Goal: Check status: Check status

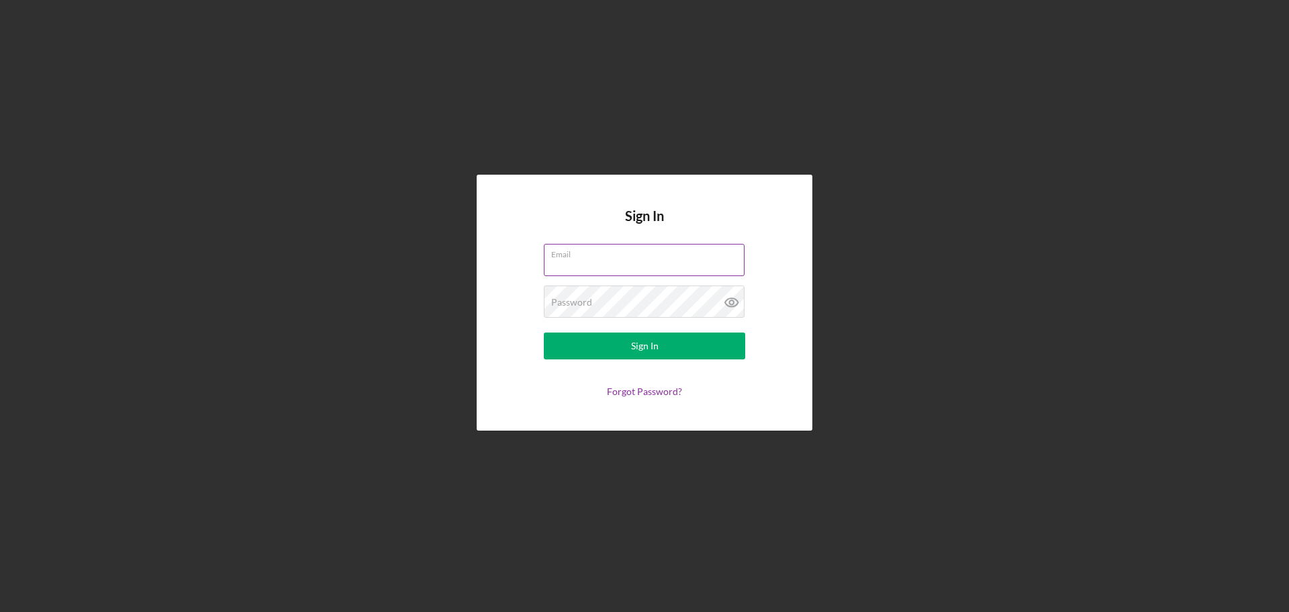
click at [598, 257] on div "Email" at bounding box center [644, 261] width 201 height 34
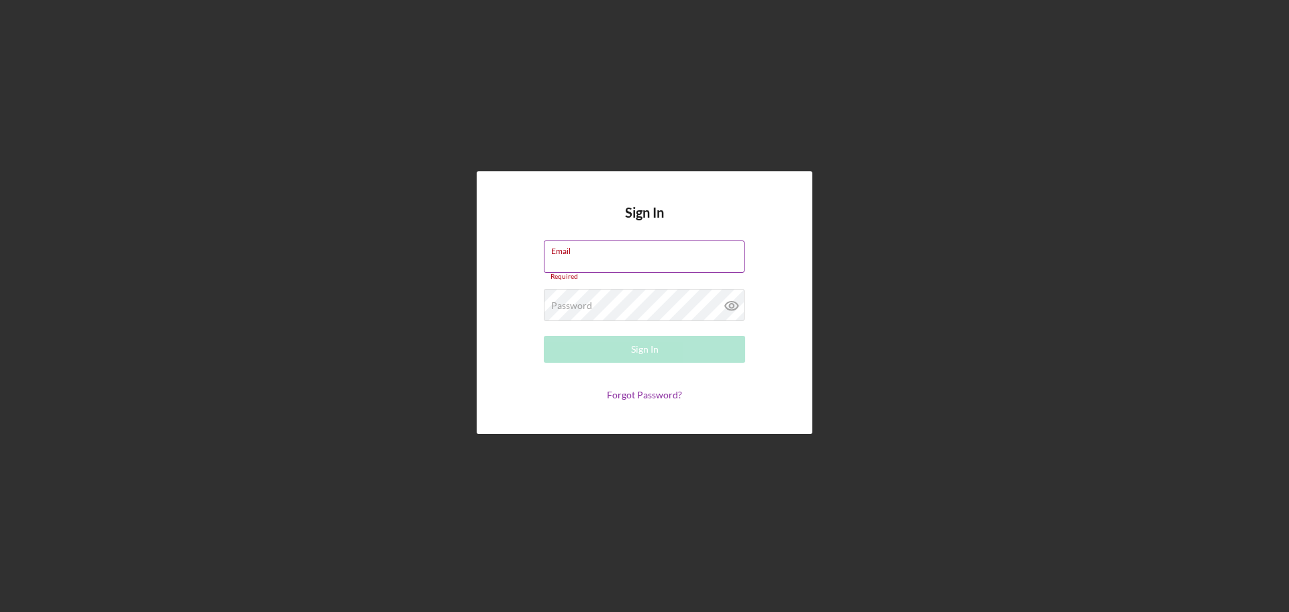
drag, startPoint x: 607, startPoint y: 267, endPoint x: 603, endPoint y: 260, distance: 7.8
click at [607, 259] on input "Email" at bounding box center [644, 256] width 201 height 32
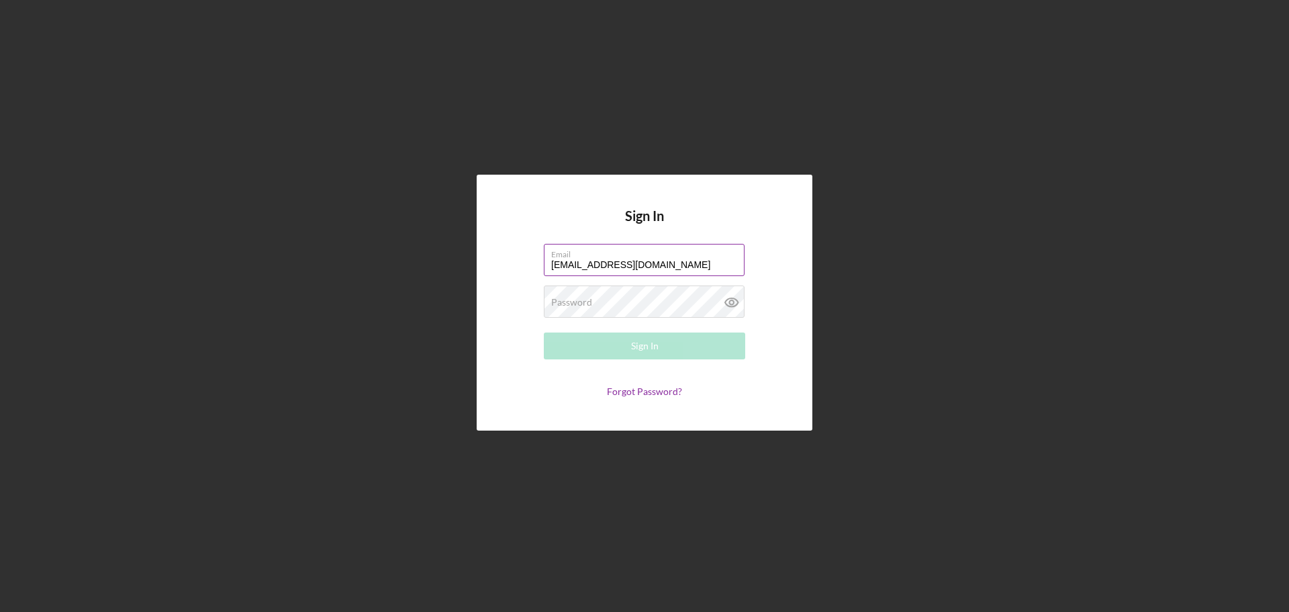
type input "[EMAIL_ADDRESS][DOMAIN_NAME]"
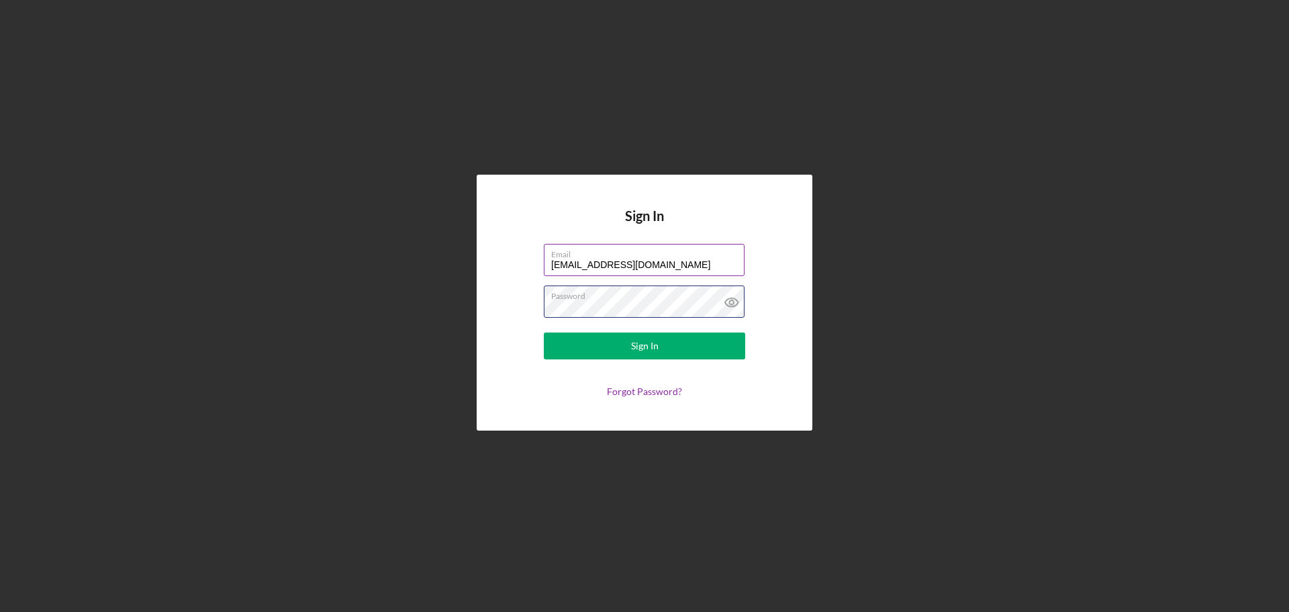
click at [544, 332] on button "Sign In" at bounding box center [644, 345] width 201 height 27
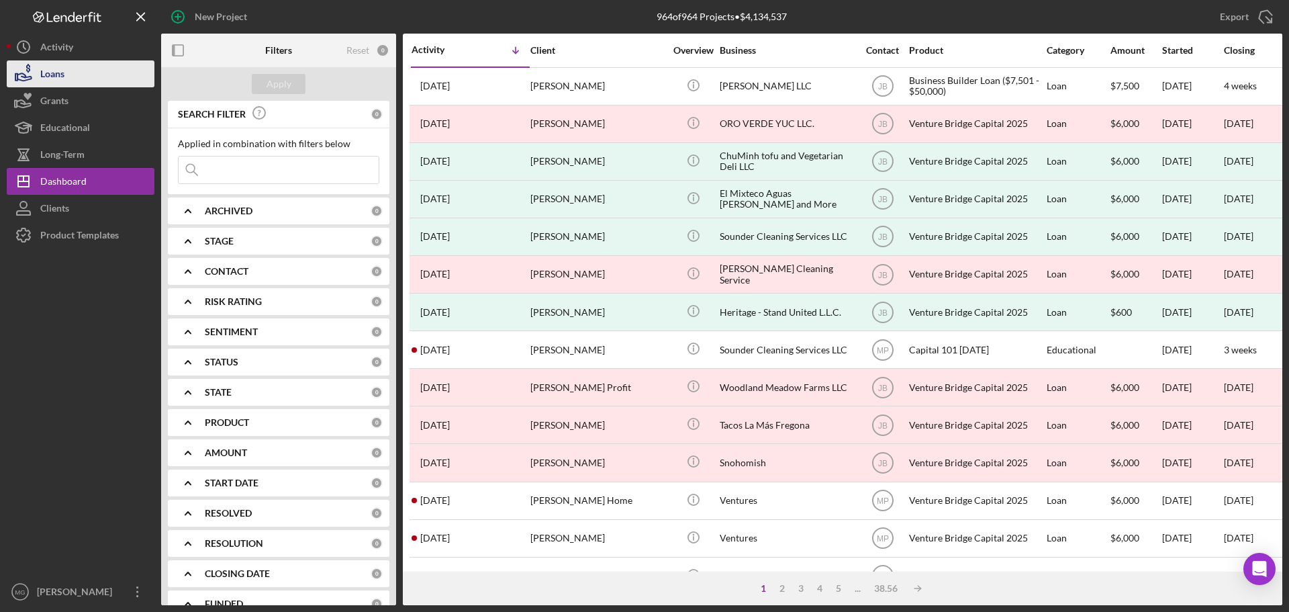
click at [42, 74] on div "Loans" at bounding box center [52, 75] width 24 height 30
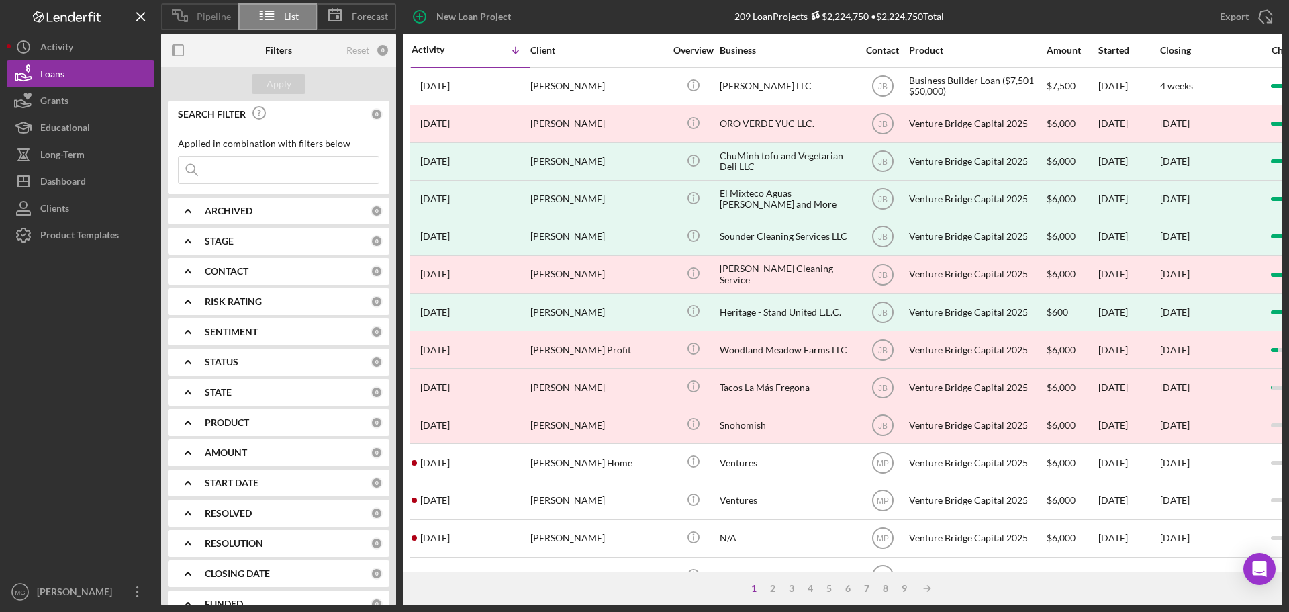
click at [206, 12] on span "Pipeline" at bounding box center [214, 16] width 34 height 11
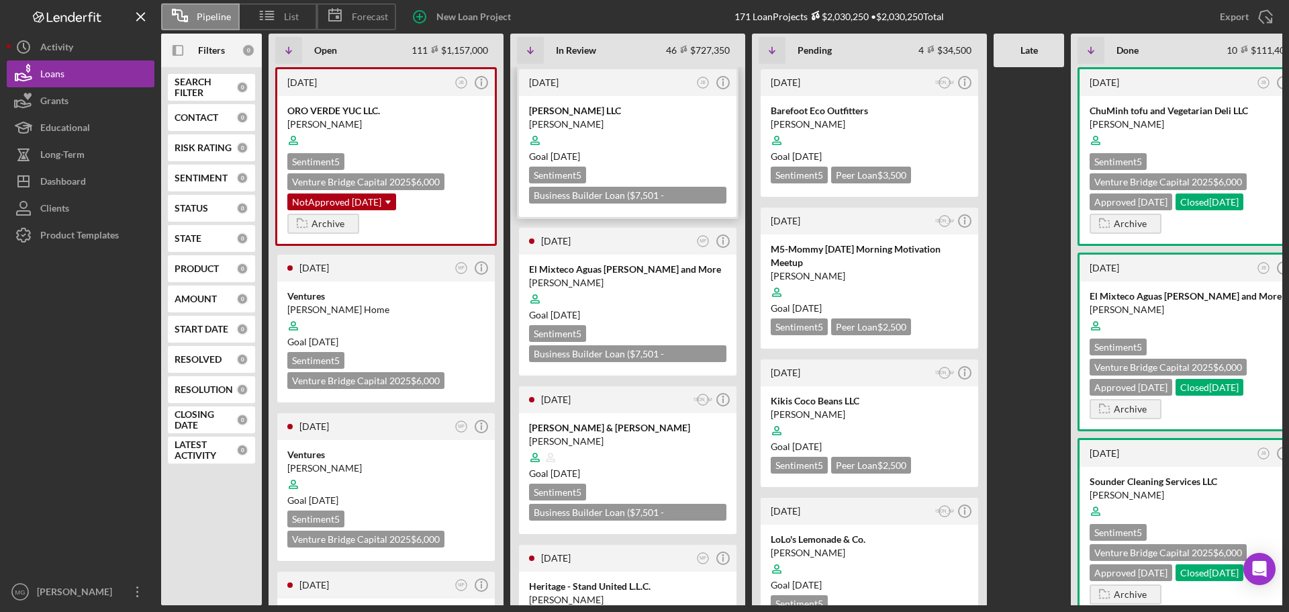
click at [614, 109] on div "[PERSON_NAME] LLC" at bounding box center [627, 110] width 197 height 13
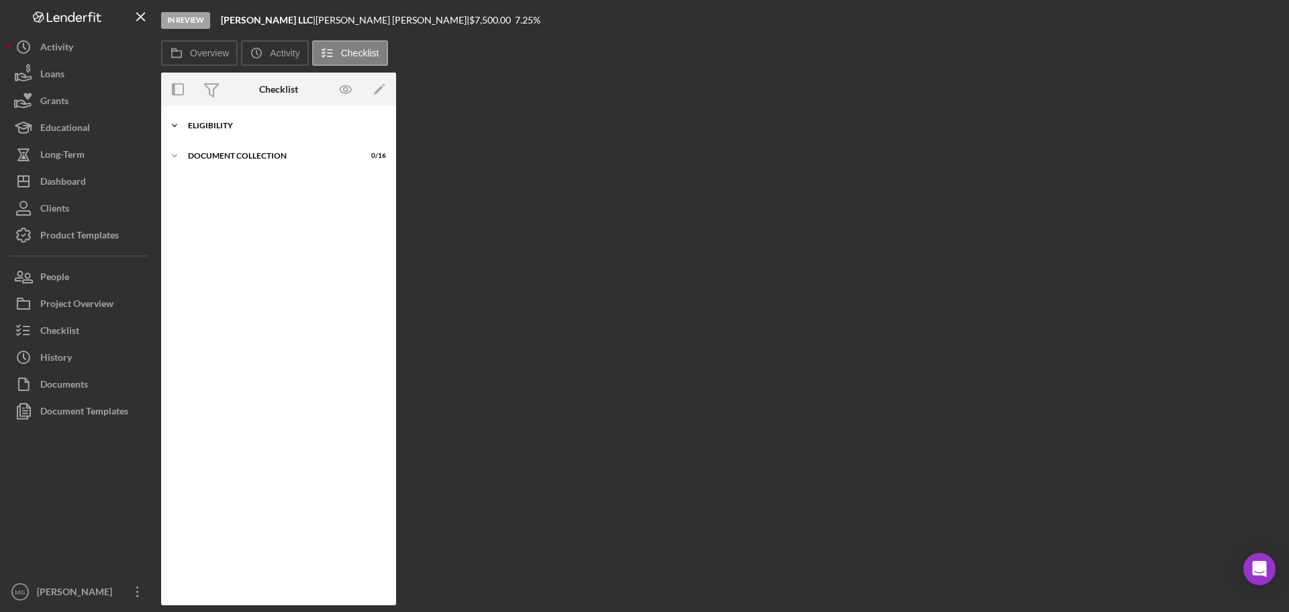
click at [214, 125] on div "Eligibility" at bounding box center [283, 126] width 191 height 8
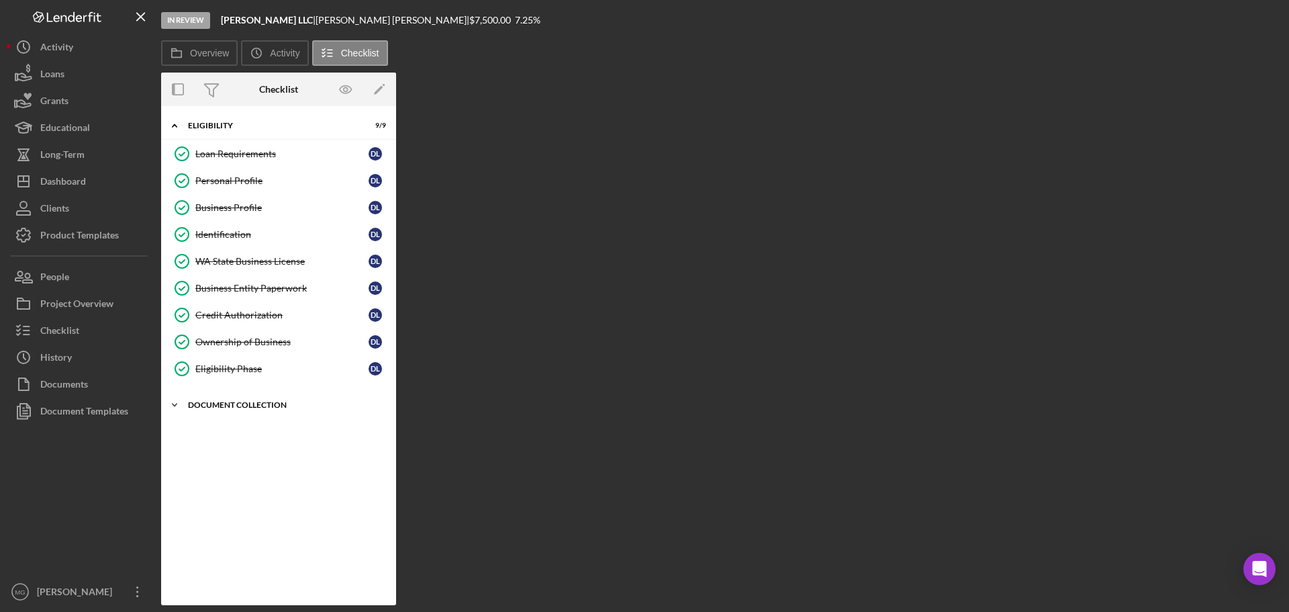
click at [244, 406] on div "Document Collection" at bounding box center [283, 405] width 191 height 8
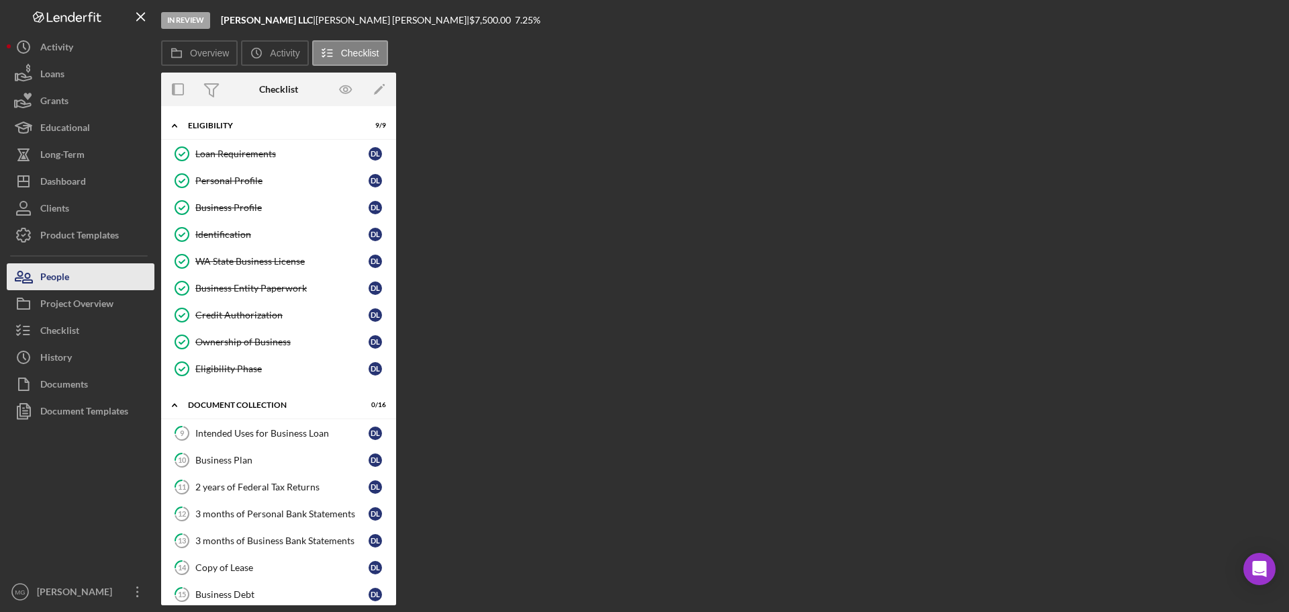
click at [22, 275] on icon "button" at bounding box center [18, 275] width 7 height 9
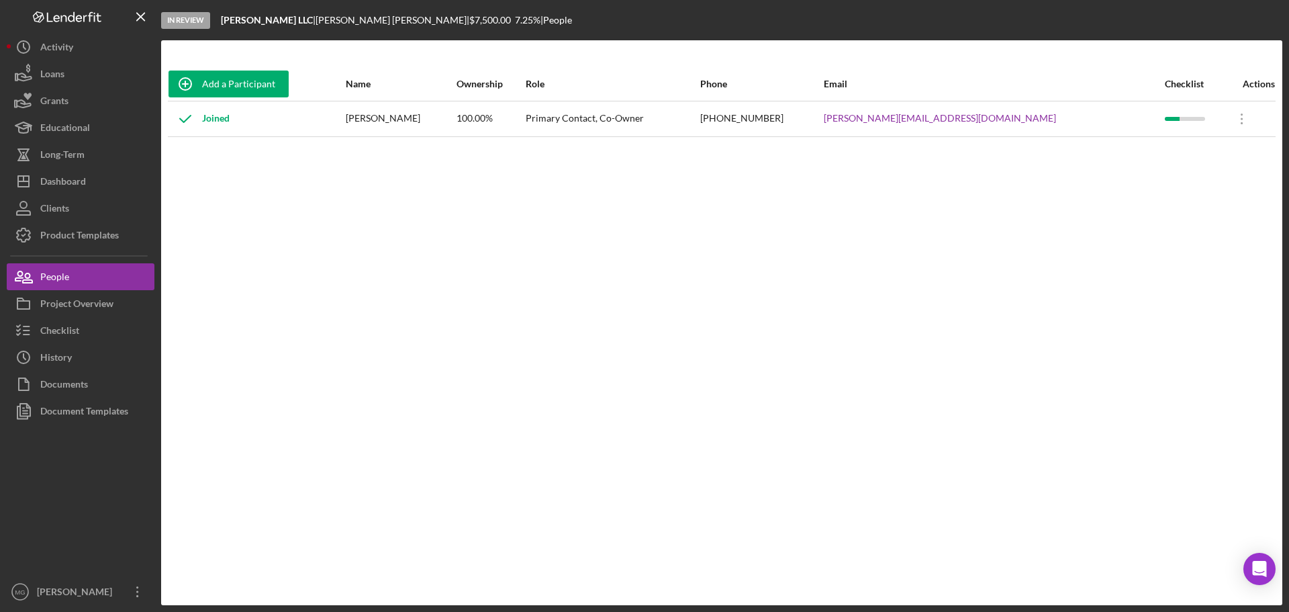
click at [436, 118] on div "[PERSON_NAME]" at bounding box center [400, 119] width 109 height 34
click at [78, 67] on button "Loans" at bounding box center [81, 73] width 148 height 27
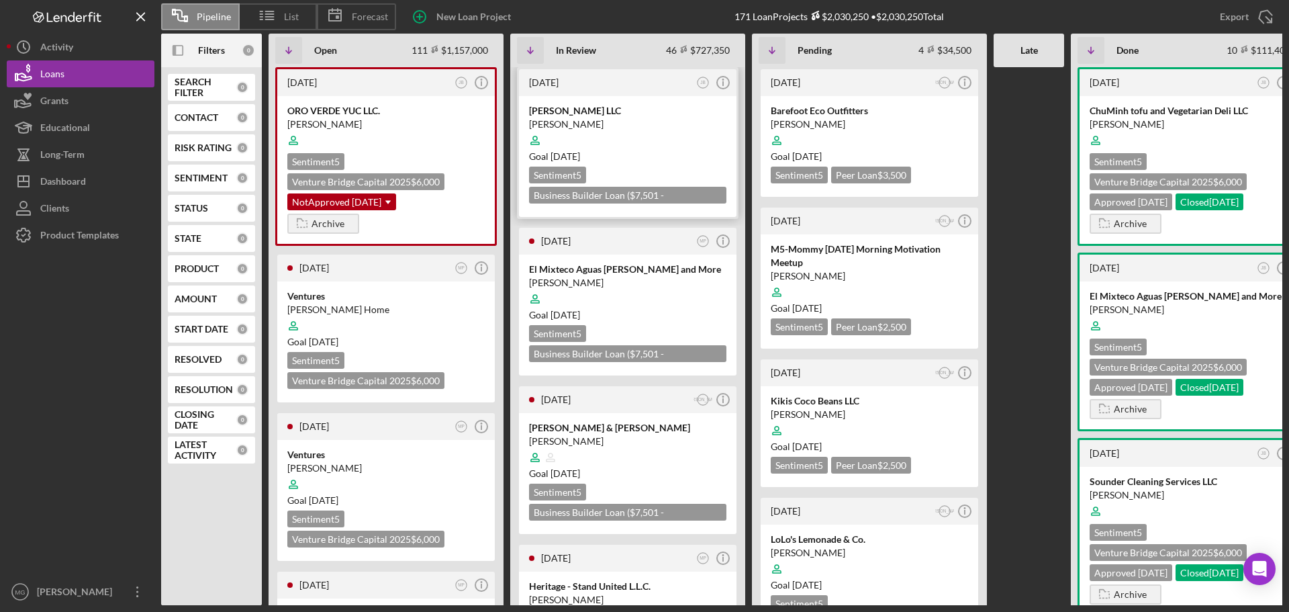
click at [607, 143] on div at bounding box center [627, 141] width 197 height 26
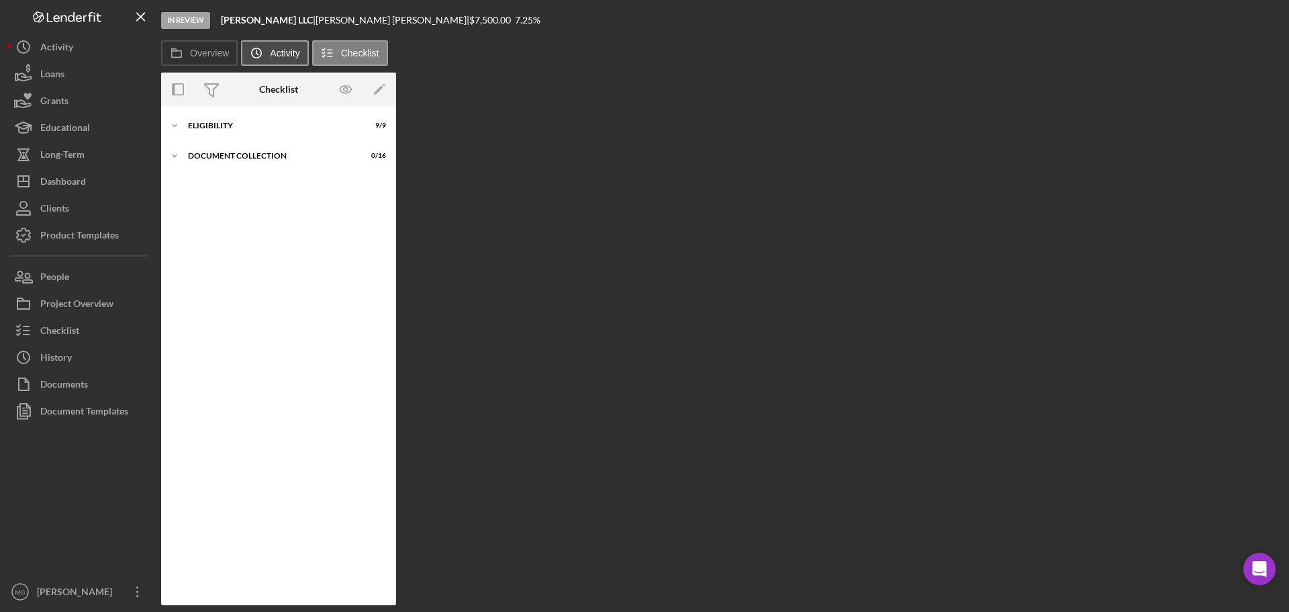
click at [287, 54] on label "Activity" at bounding box center [285, 53] width 30 height 11
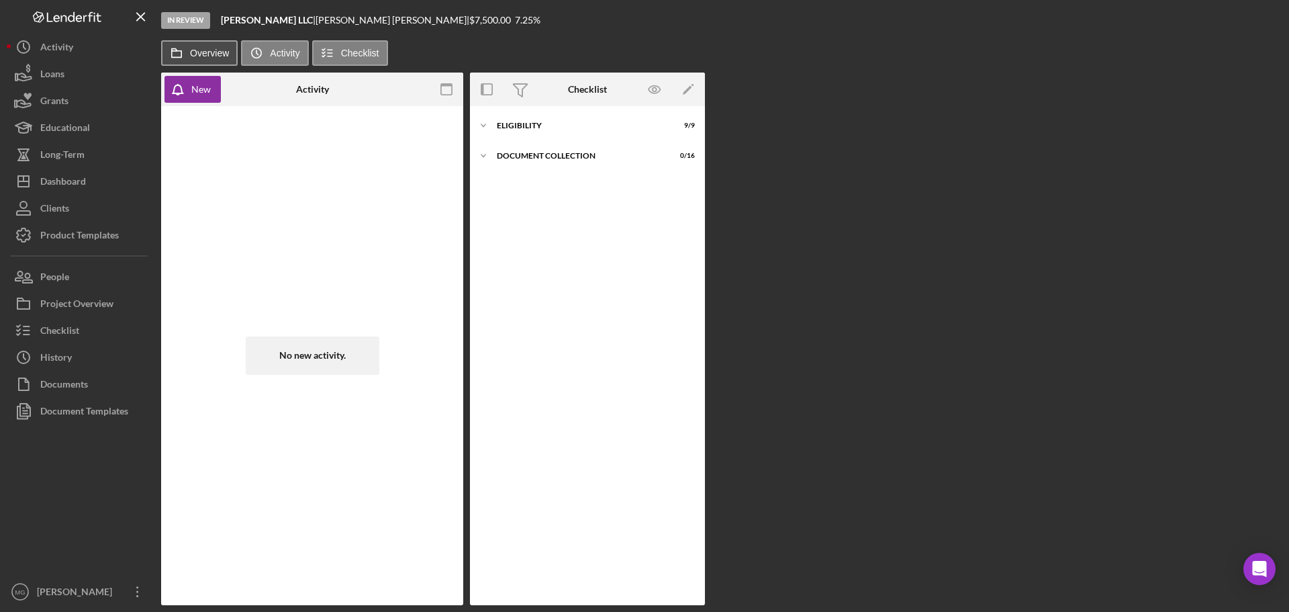
click at [218, 50] on label "Overview" at bounding box center [209, 53] width 39 height 11
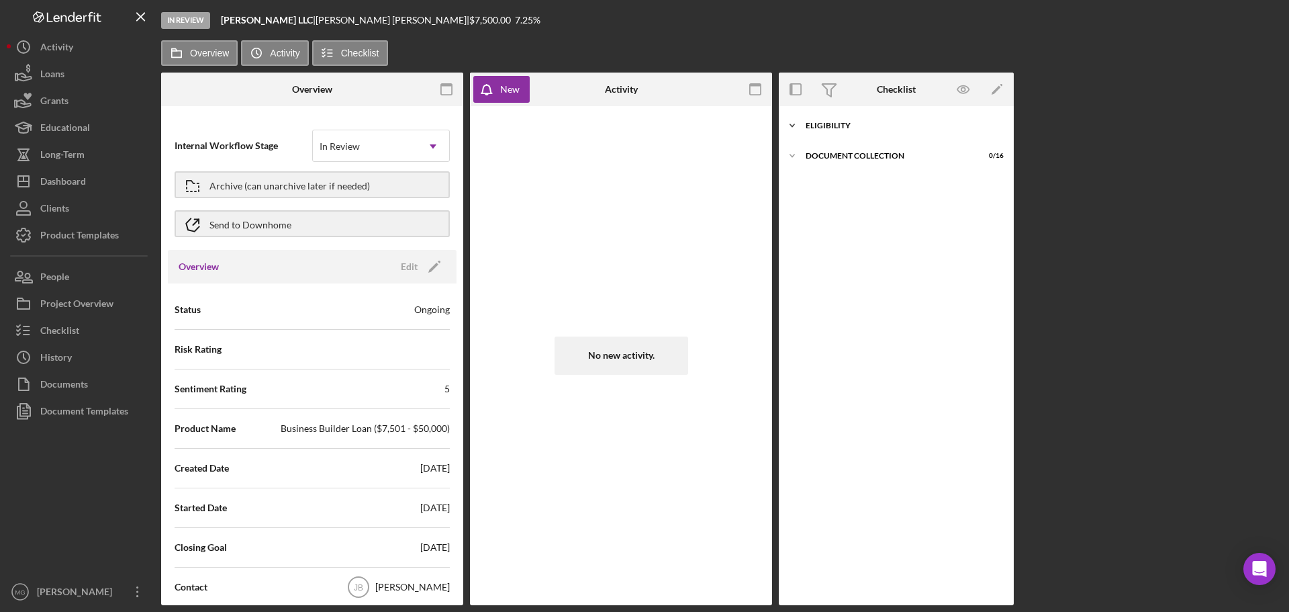
click at [846, 129] on div "Eligibility" at bounding box center [901, 126] width 191 height 8
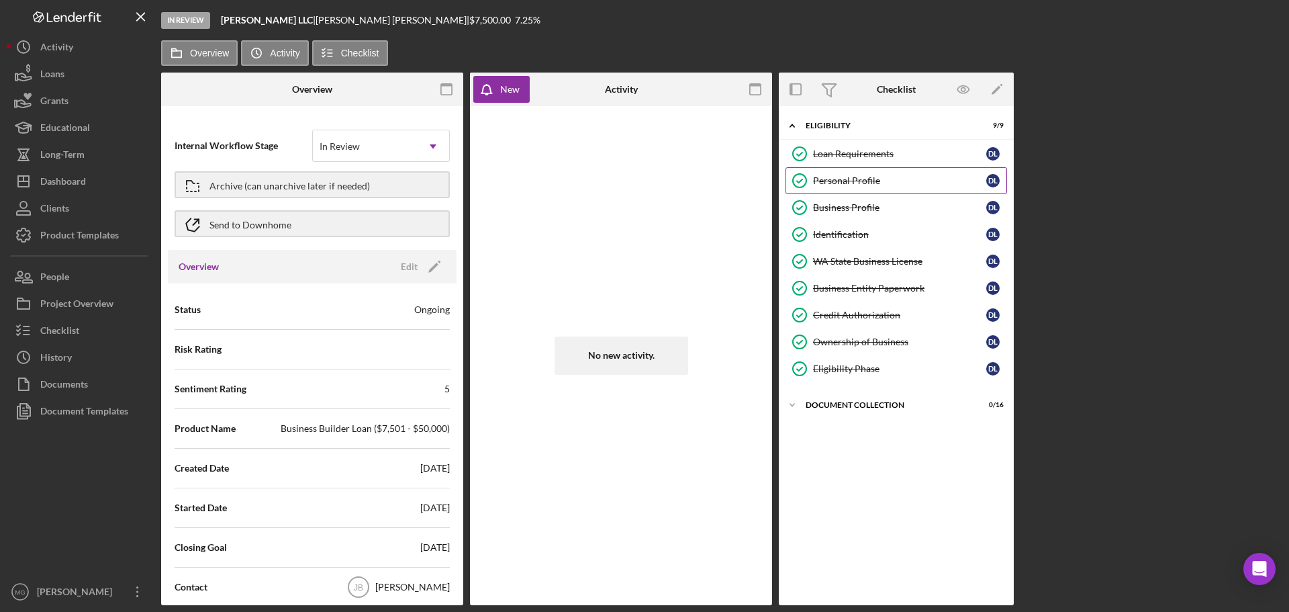
click at [856, 178] on div "Personal Profile" at bounding box center [899, 180] width 173 height 11
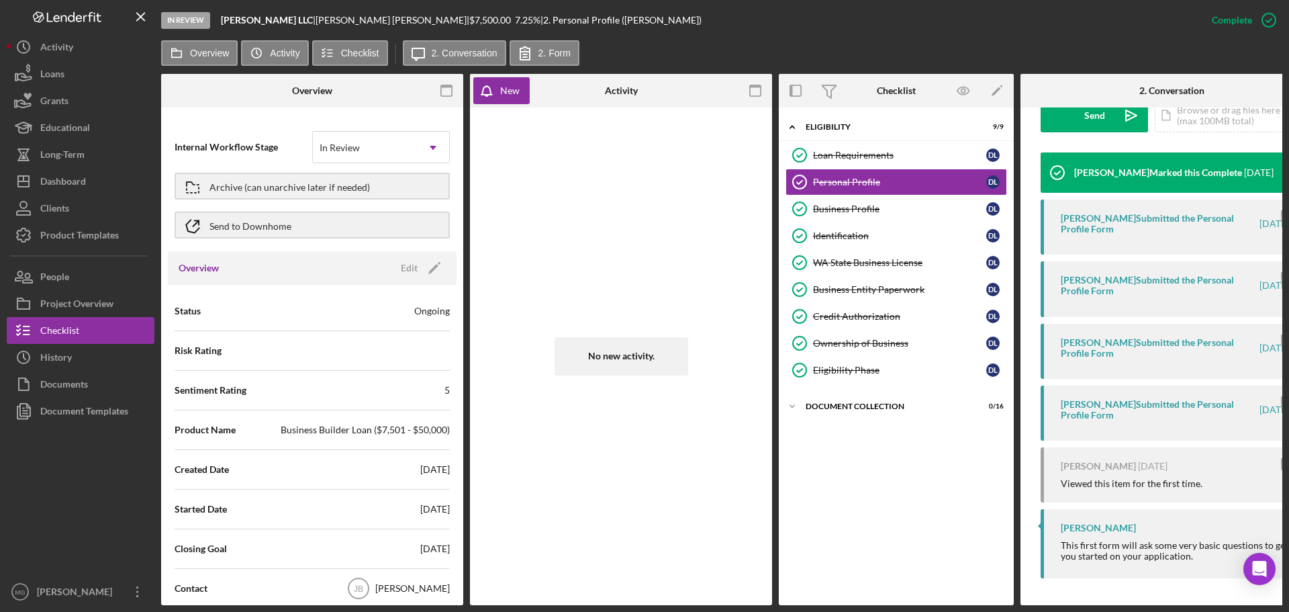
scroll to position [422, 0]
click at [265, 59] on icon "Icon/History" at bounding box center [256, 53] width 27 height 27
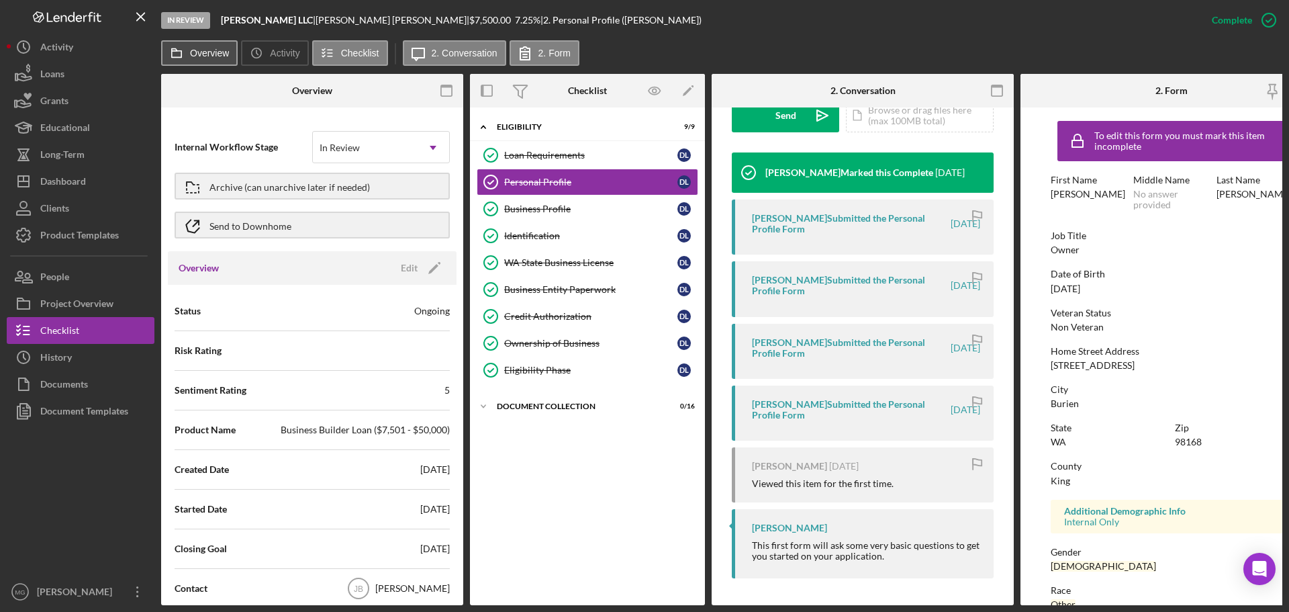
click at [212, 54] on label "Overview" at bounding box center [209, 53] width 39 height 11
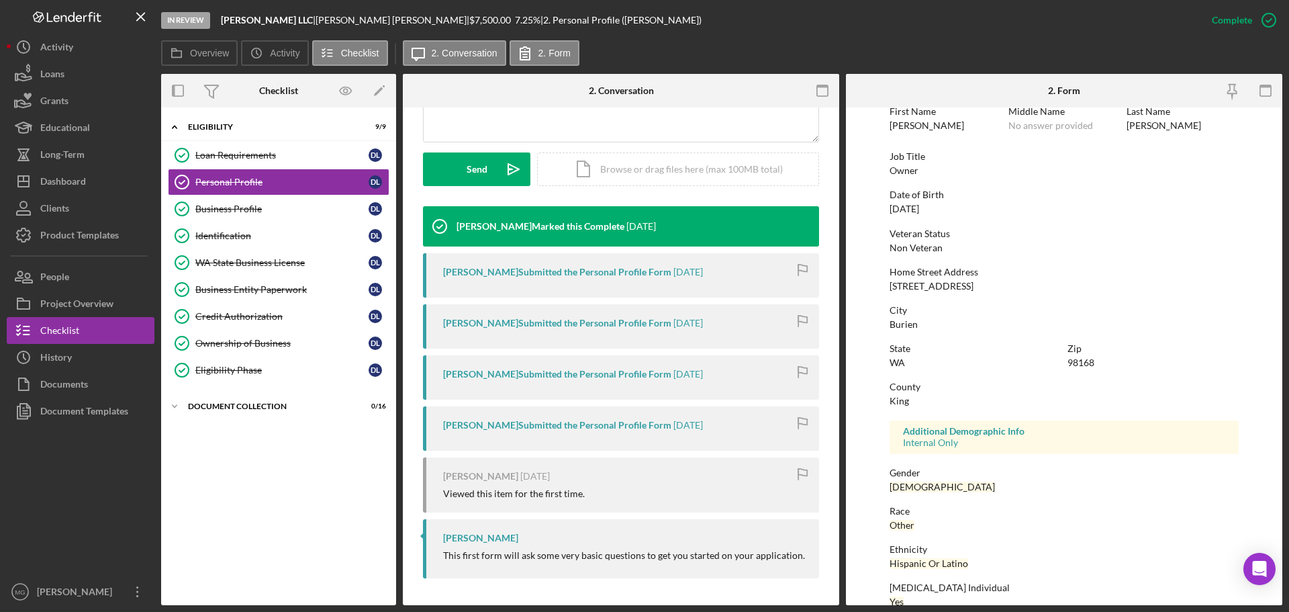
scroll to position [0, 0]
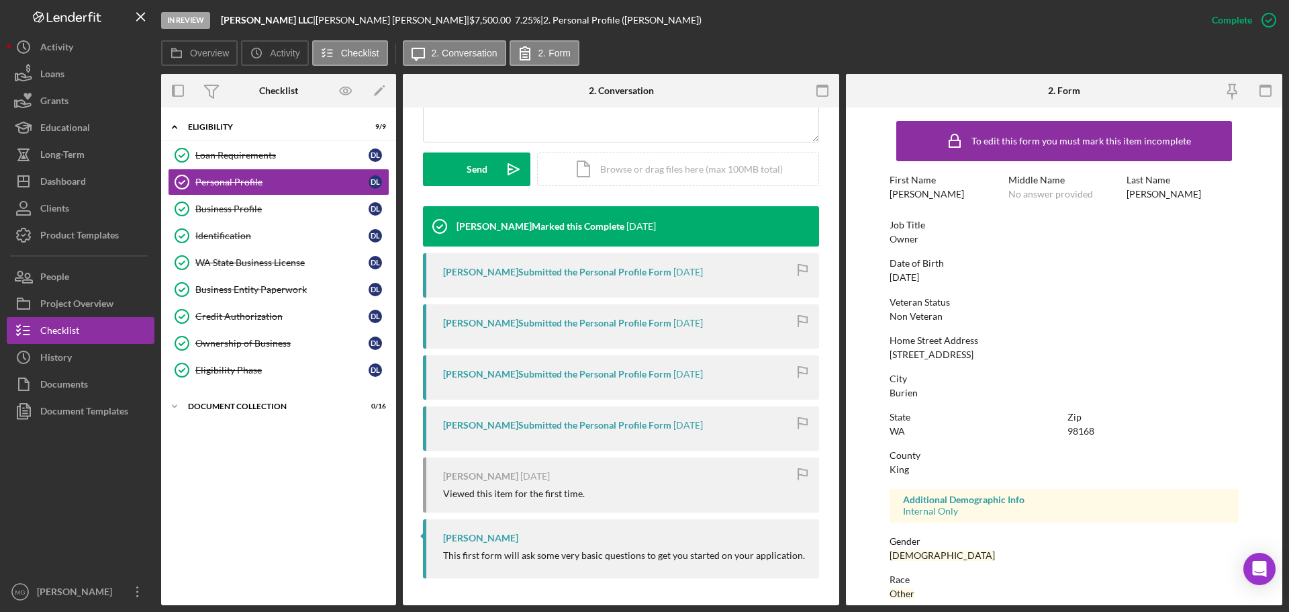
click at [703, 331] on div "[PERSON_NAME] Submitted the Personal Profile Form [DATE]" at bounding box center [621, 326] width 396 height 44
click at [698, 322] on time "[DATE]" at bounding box center [689, 323] width 30 height 11
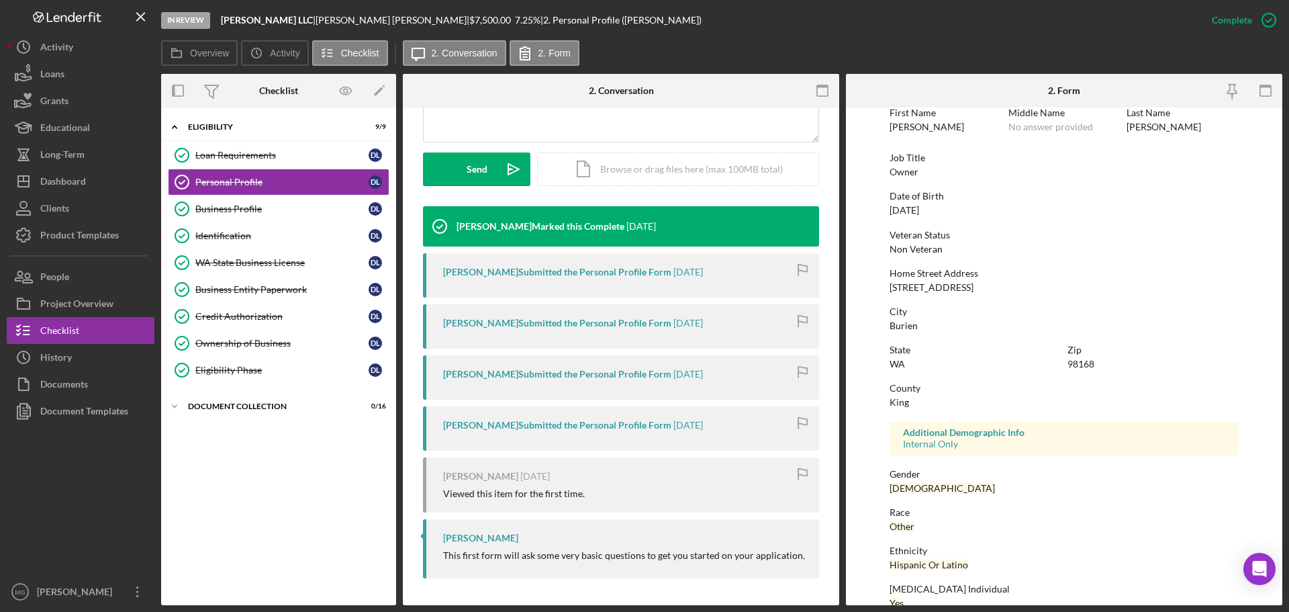
scroll to position [129, 0]
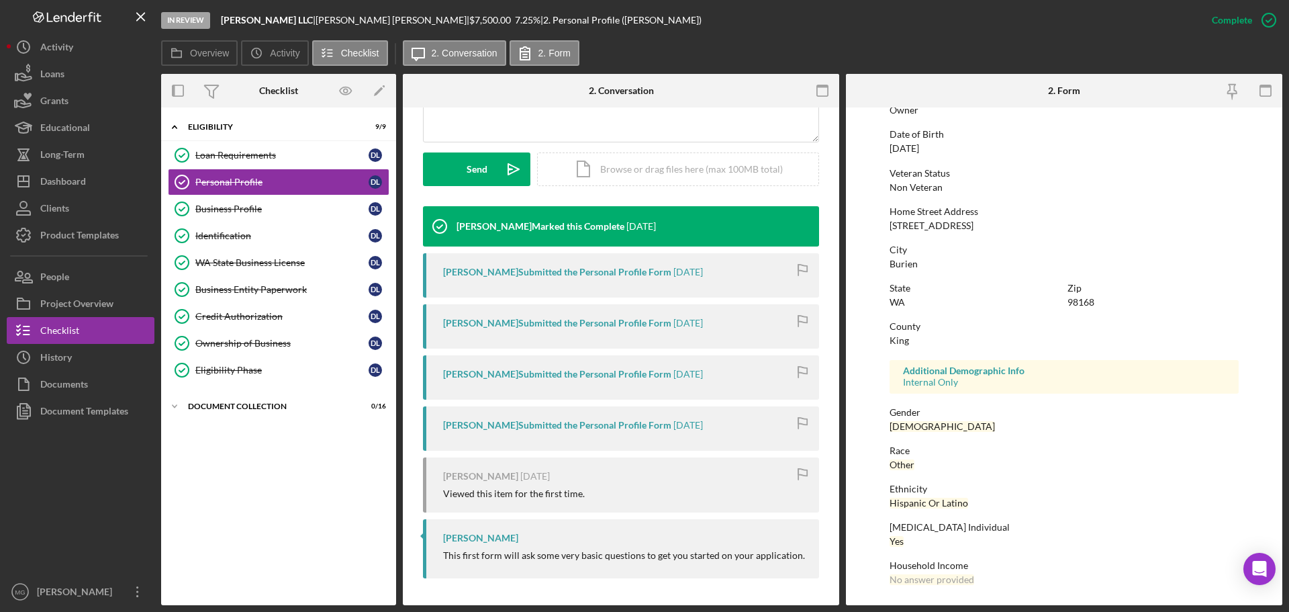
click at [542, 433] on div "[PERSON_NAME] Submitted the Personal Profile Form [DATE]" at bounding box center [621, 428] width 396 height 44
click at [225, 211] on div "Business Profile" at bounding box center [281, 208] width 173 height 11
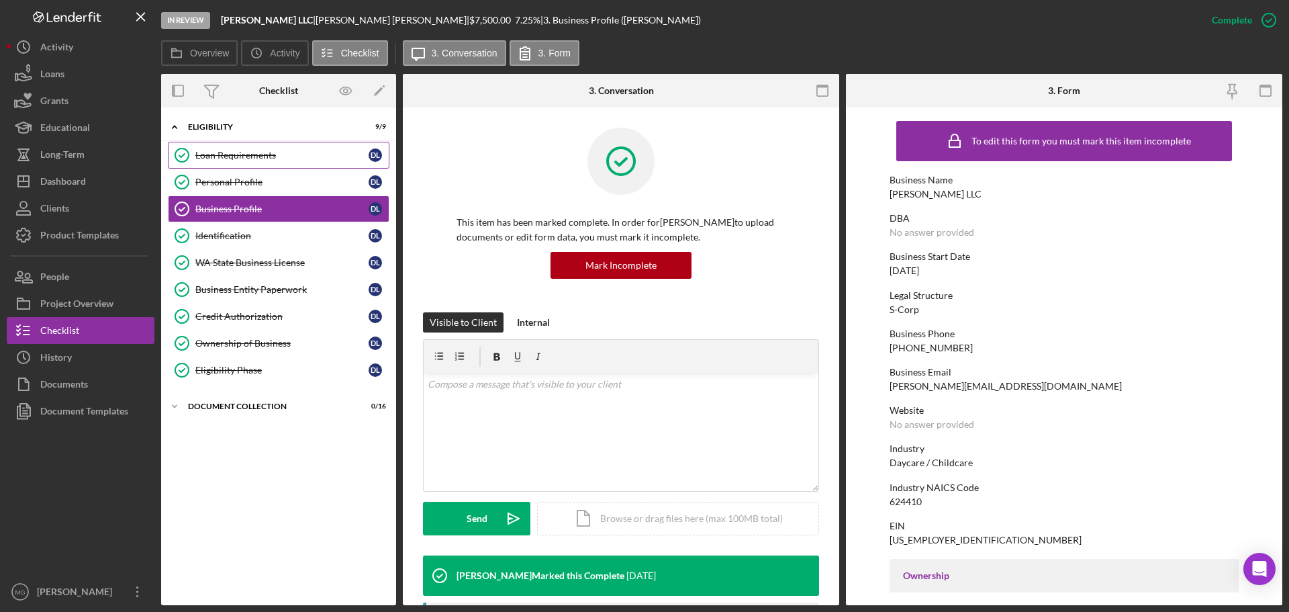
click at [233, 154] on div "Loan Requirements" at bounding box center [281, 155] width 173 height 11
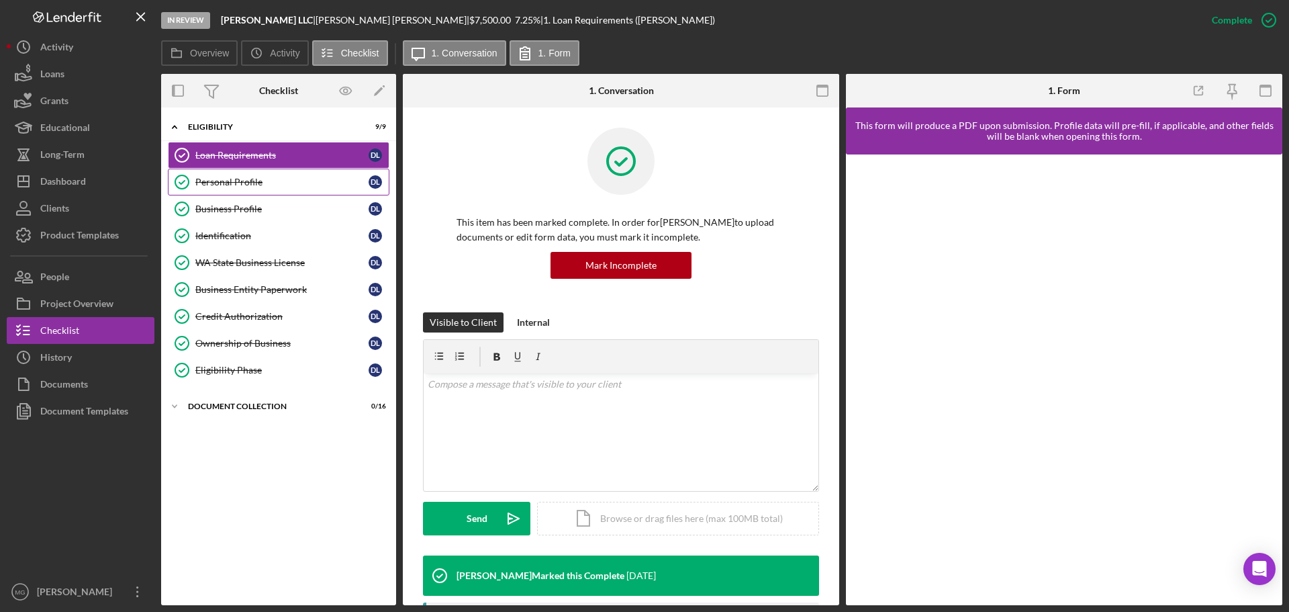
click at [247, 181] on div "Personal Profile" at bounding box center [281, 182] width 173 height 11
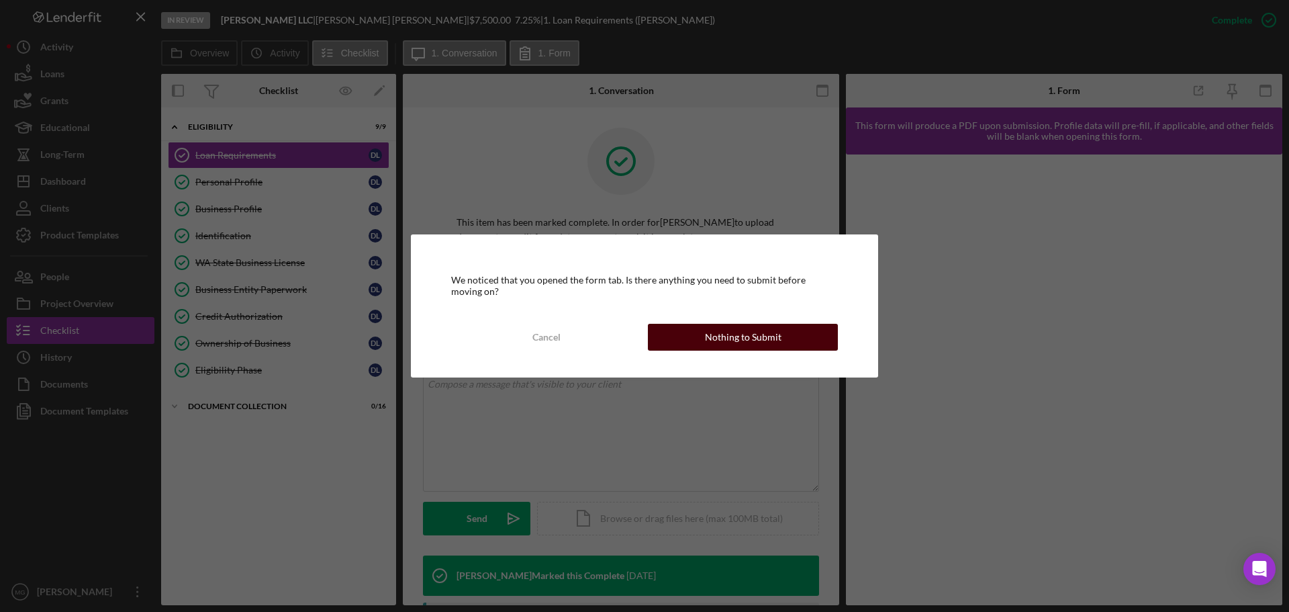
click at [748, 342] on div "Nothing to Submit" at bounding box center [743, 337] width 77 height 27
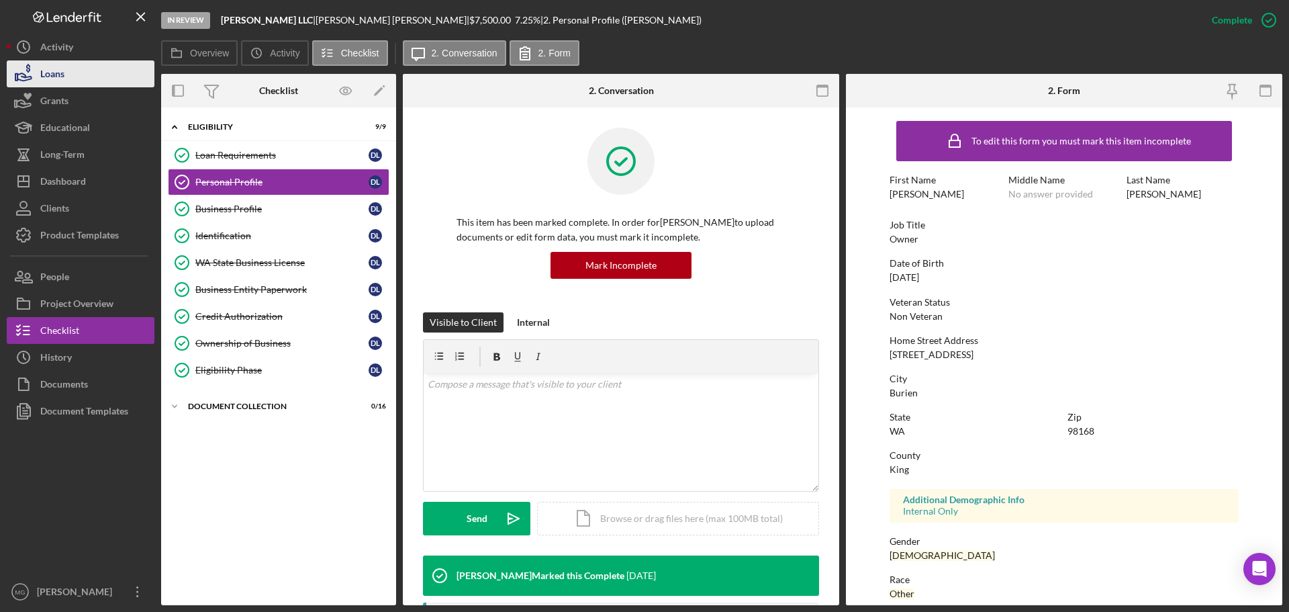
click at [55, 77] on div "Loans" at bounding box center [52, 75] width 24 height 30
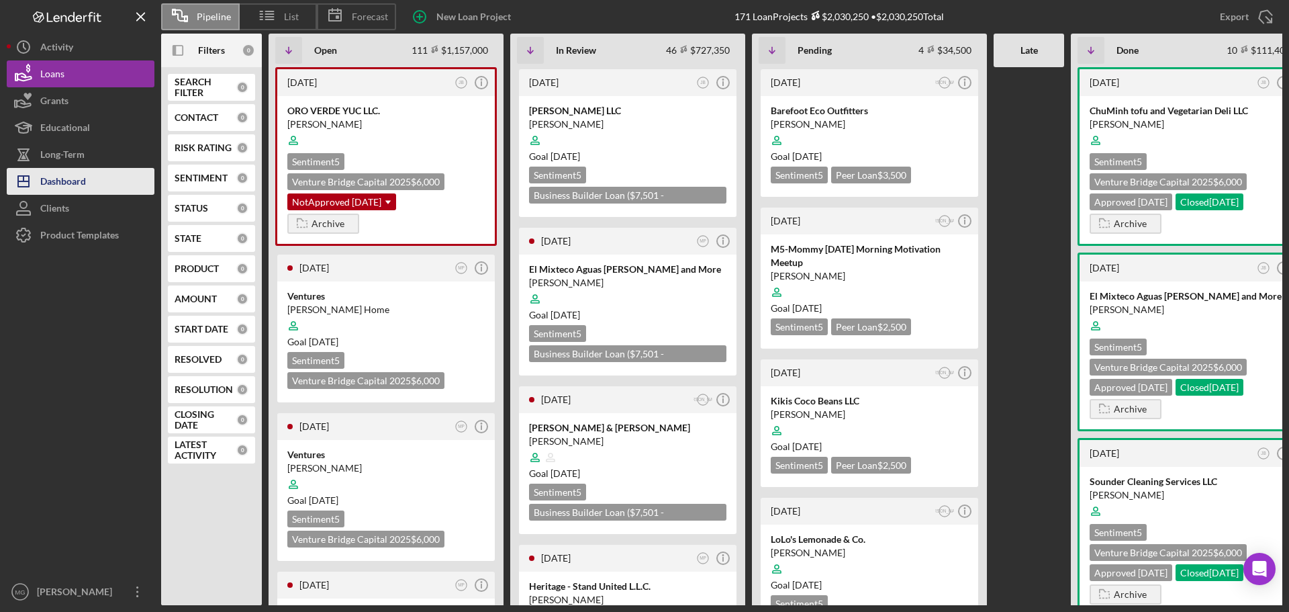
click at [62, 183] on div "Dashboard" at bounding box center [63, 183] width 46 height 30
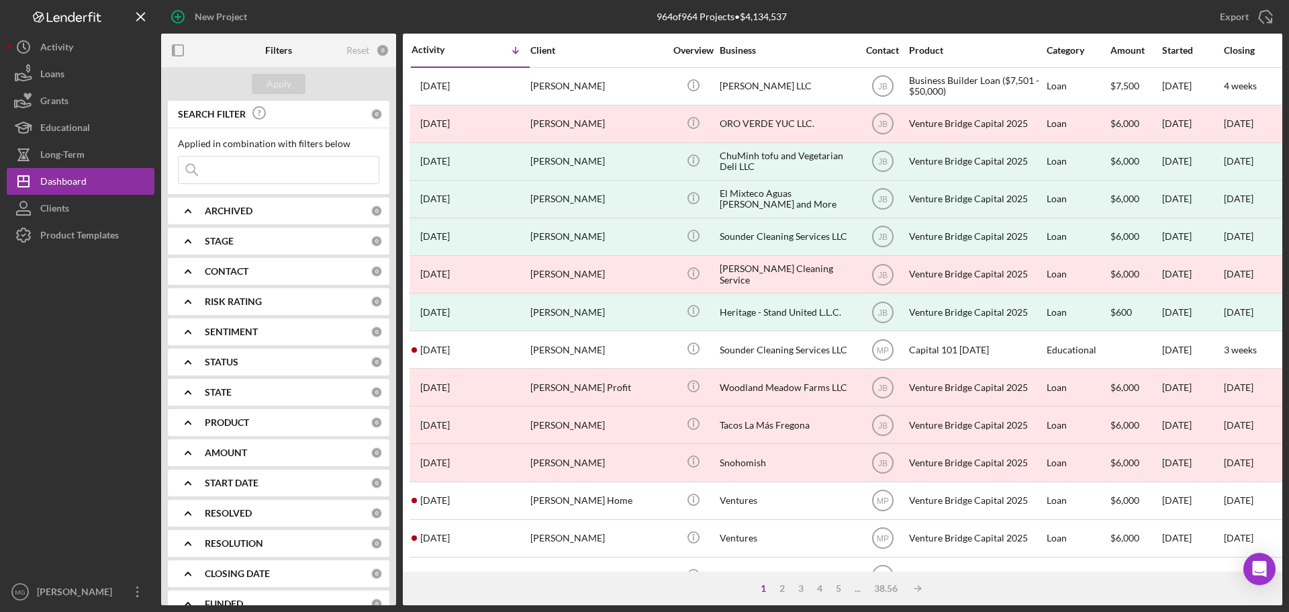
click at [216, 167] on input at bounding box center [279, 169] width 200 height 27
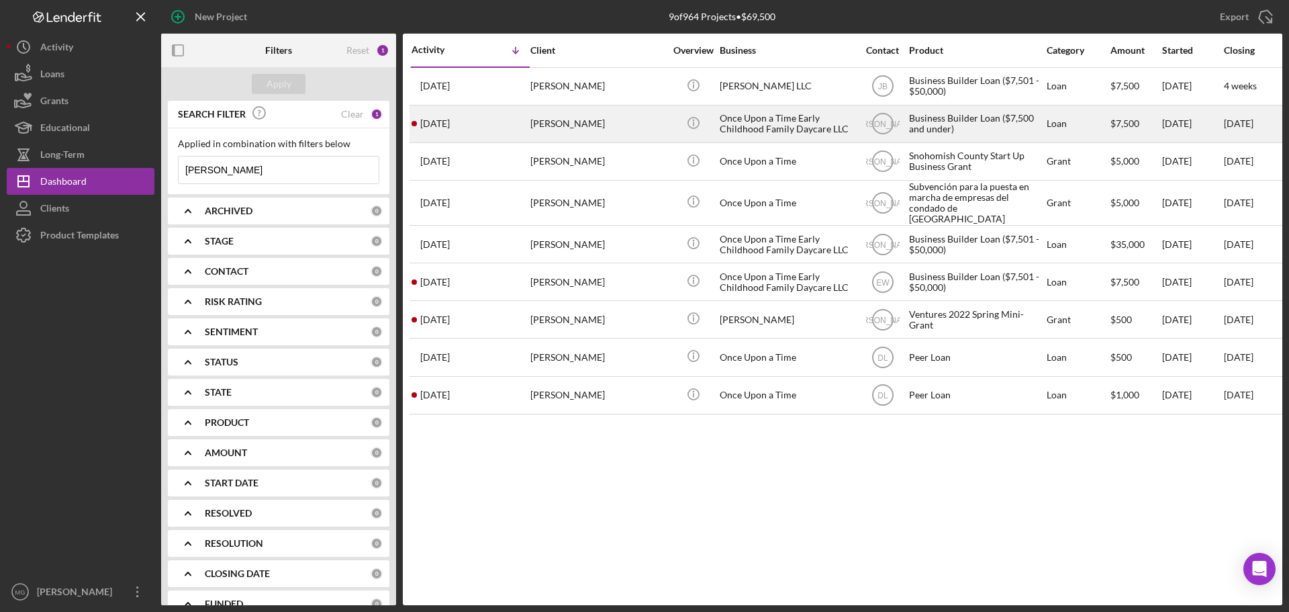
type input "[PERSON_NAME]"
click at [766, 128] on div "Once Upon a Time Early Childhood Family Daycare LLC" at bounding box center [787, 124] width 134 height 36
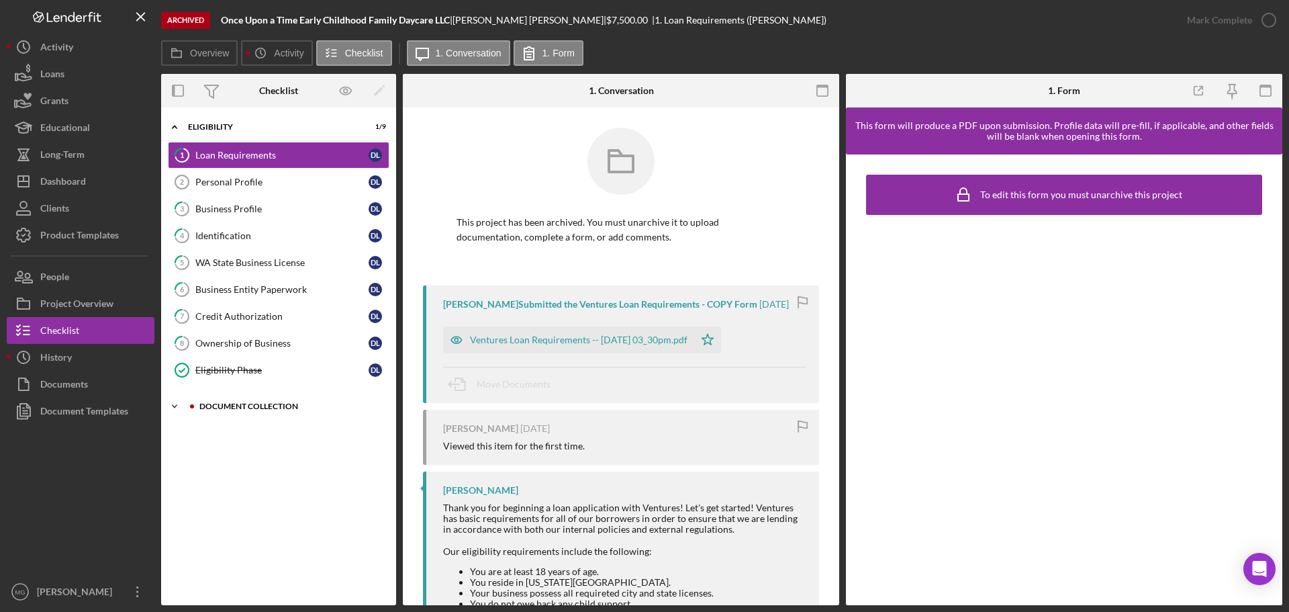
click at [170, 408] on icon "Icon/Expander" at bounding box center [174, 406] width 27 height 27
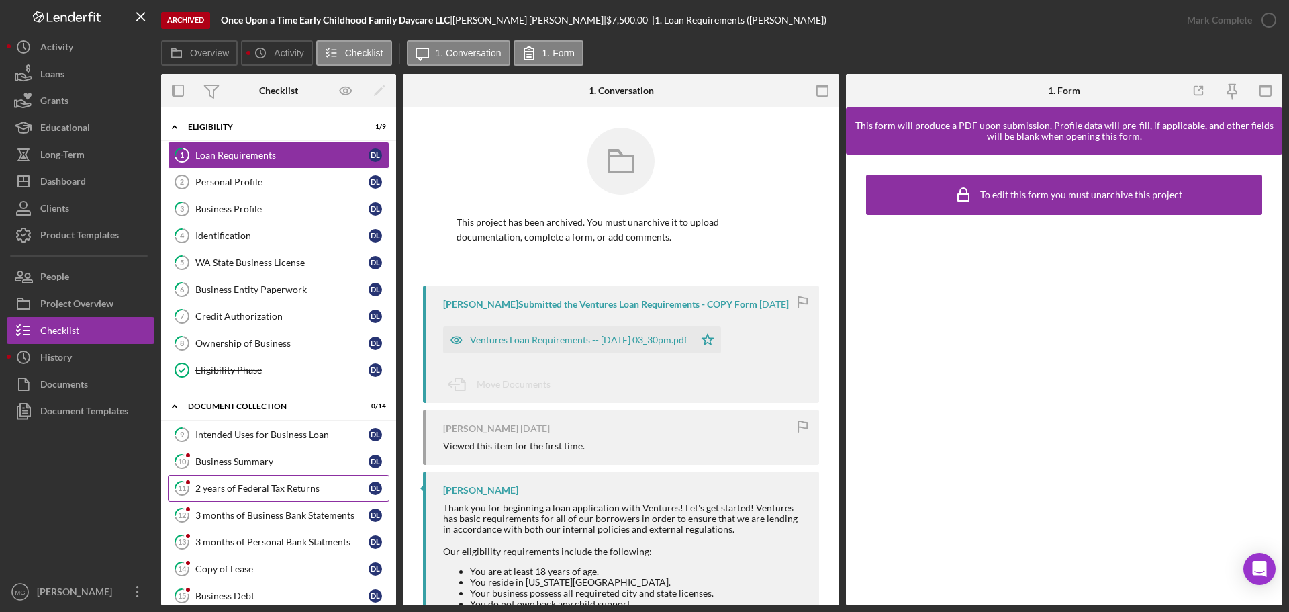
click at [270, 489] on div "2 years of Federal Tax Returns" at bounding box center [281, 488] width 173 height 11
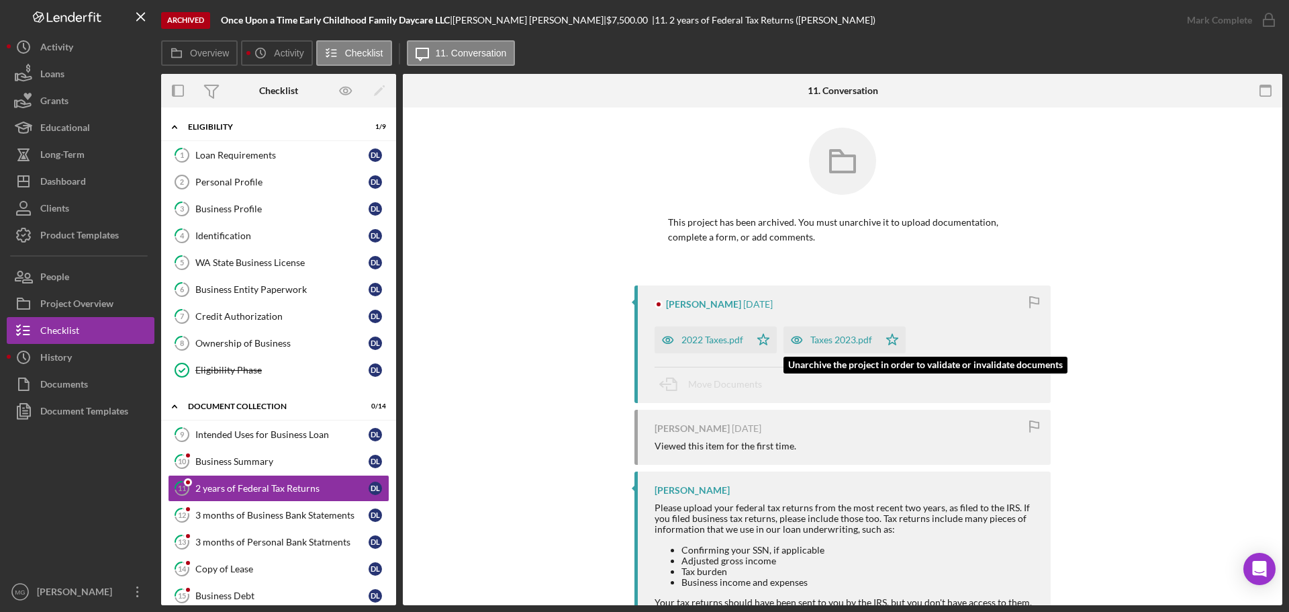
drag, startPoint x: 869, startPoint y: 331, endPoint x: 858, endPoint y: 334, distance: 11.9
click at [864, 332] on div "Taxes 2023.pdf" at bounding box center [831, 339] width 95 height 27
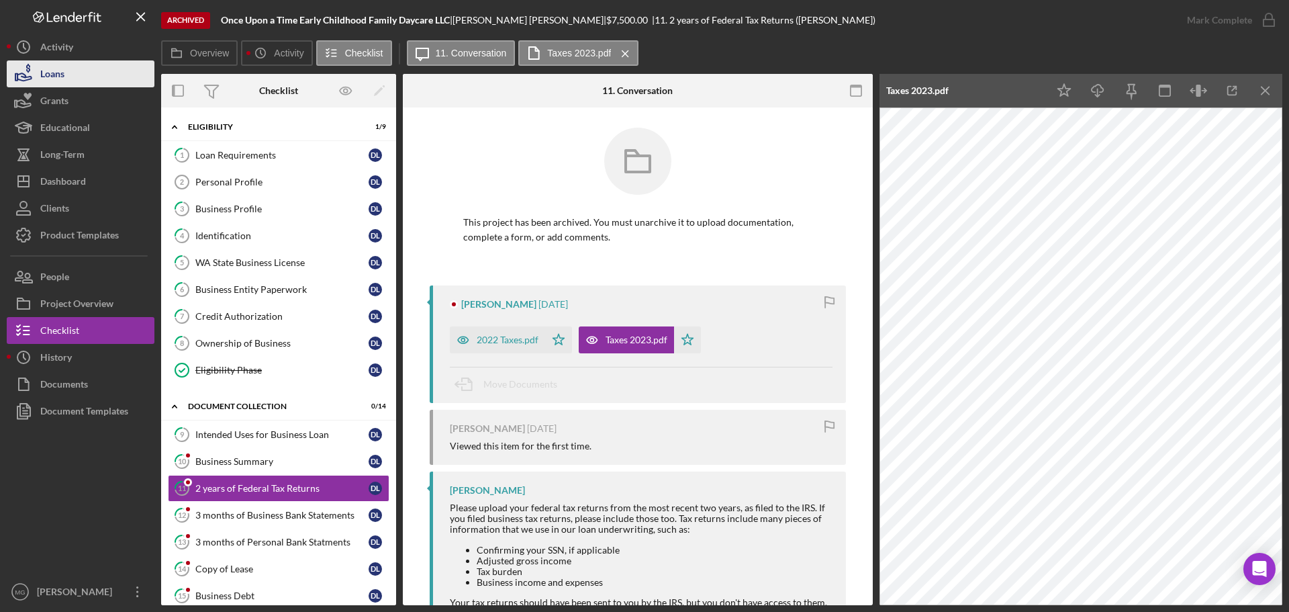
click at [59, 82] on div "Loans" at bounding box center [52, 75] width 24 height 30
